Goal: Task Accomplishment & Management: Use online tool/utility

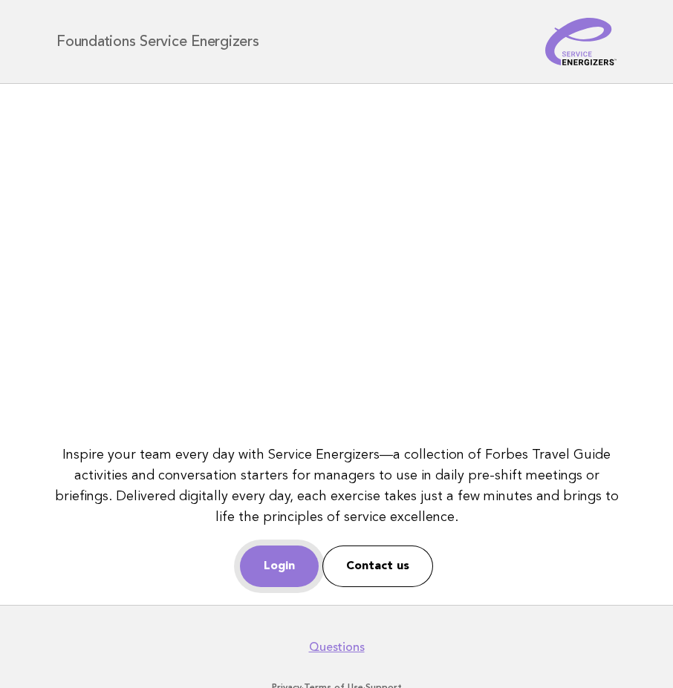
click at [278, 581] on link "Login" at bounding box center [279, 567] width 79 height 42
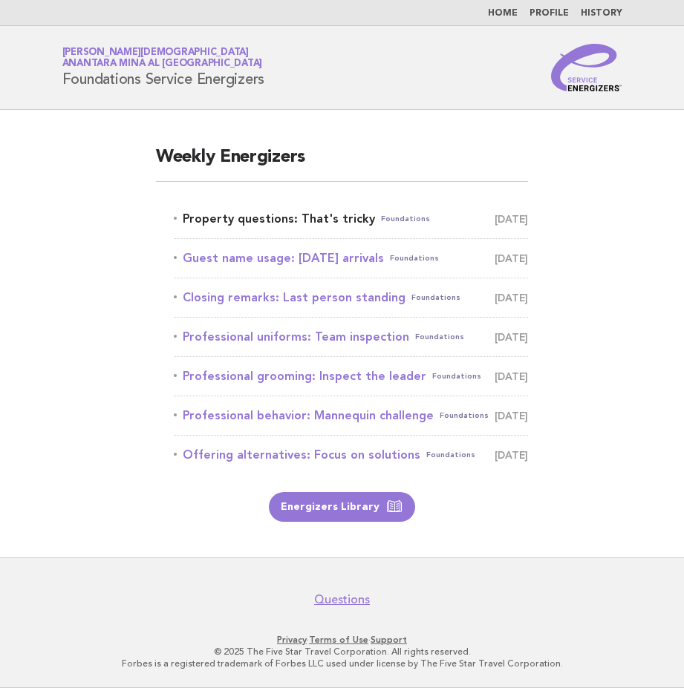
click at [260, 221] on link "Property questions: That's tricky Foundations August 31" at bounding box center [351, 219] width 354 height 21
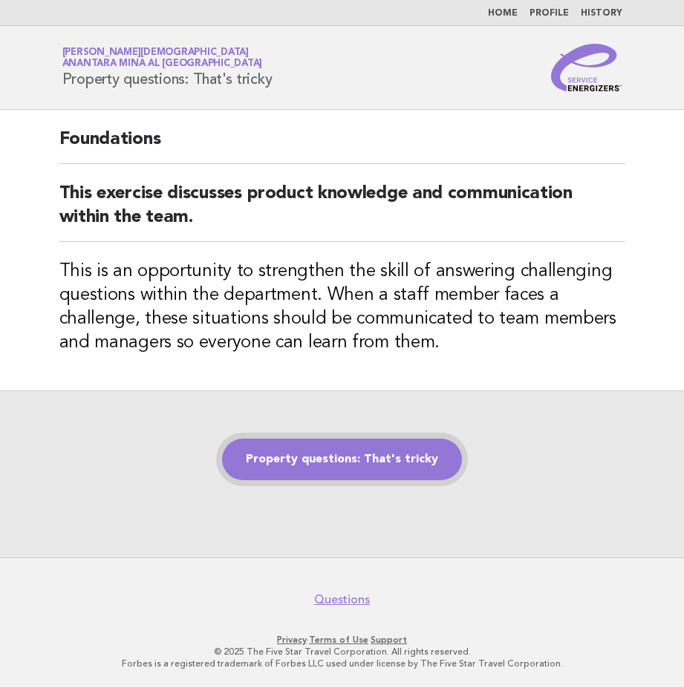
click at [323, 463] on link "Property questions: That's tricky" at bounding box center [342, 460] width 240 height 42
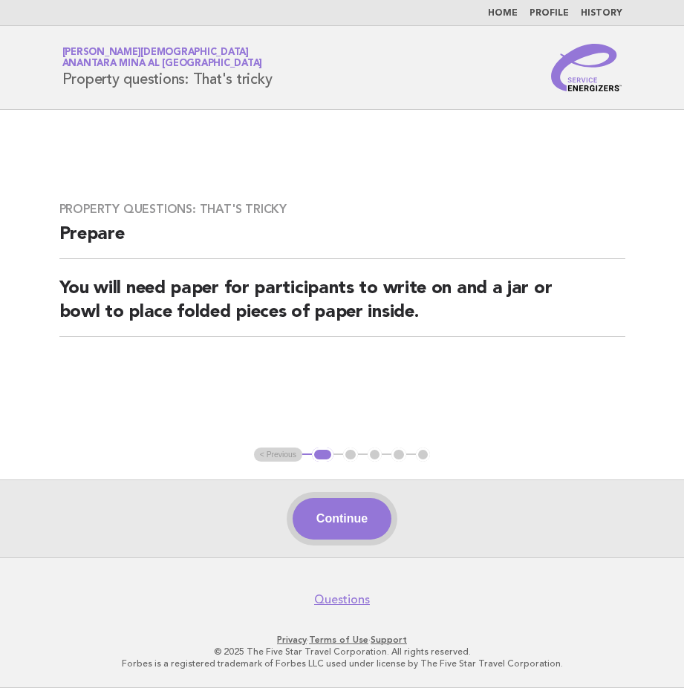
click at [339, 511] on button "Continue" at bounding box center [342, 519] width 99 height 42
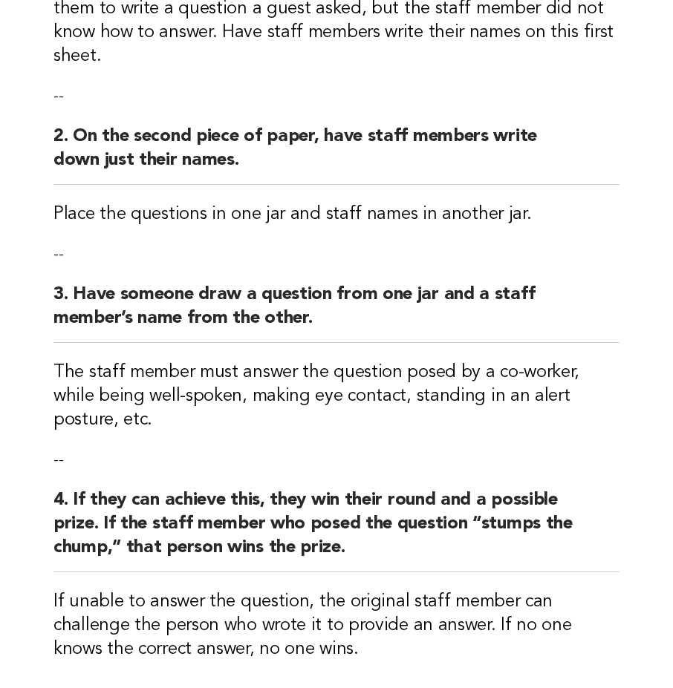
scroll to position [371, 0]
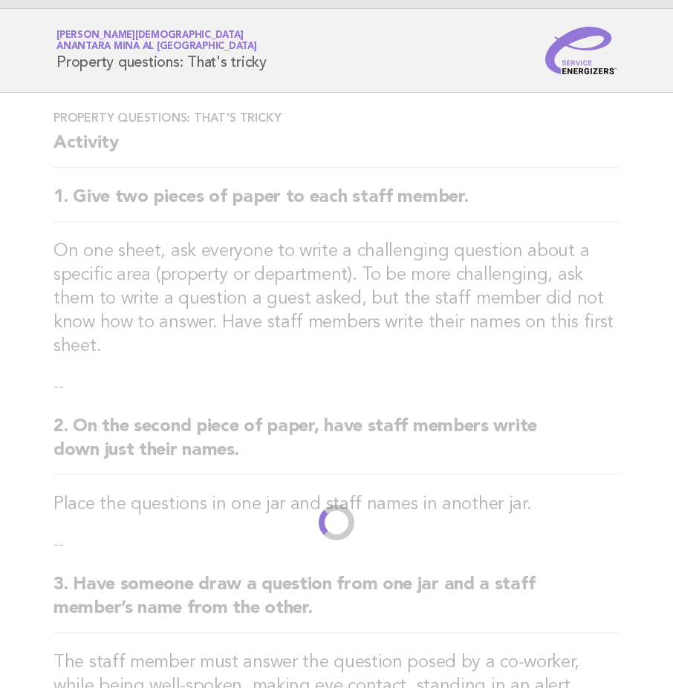
scroll to position [0, 0]
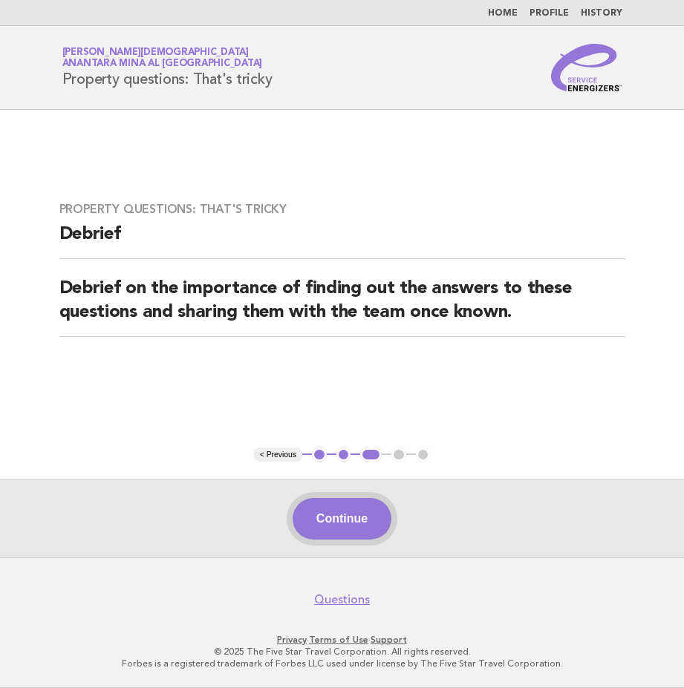
click at [342, 517] on button "Continue" at bounding box center [342, 519] width 99 height 42
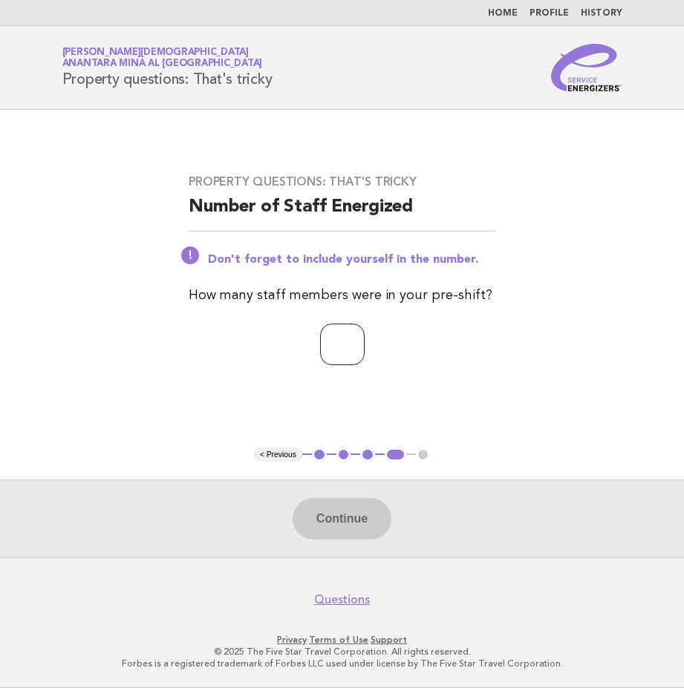
click at [327, 353] on input "number" at bounding box center [342, 345] width 45 height 42
type input "*"
click at [350, 529] on button "Continue" at bounding box center [342, 519] width 99 height 42
